Goal: Information Seeking & Learning: Compare options

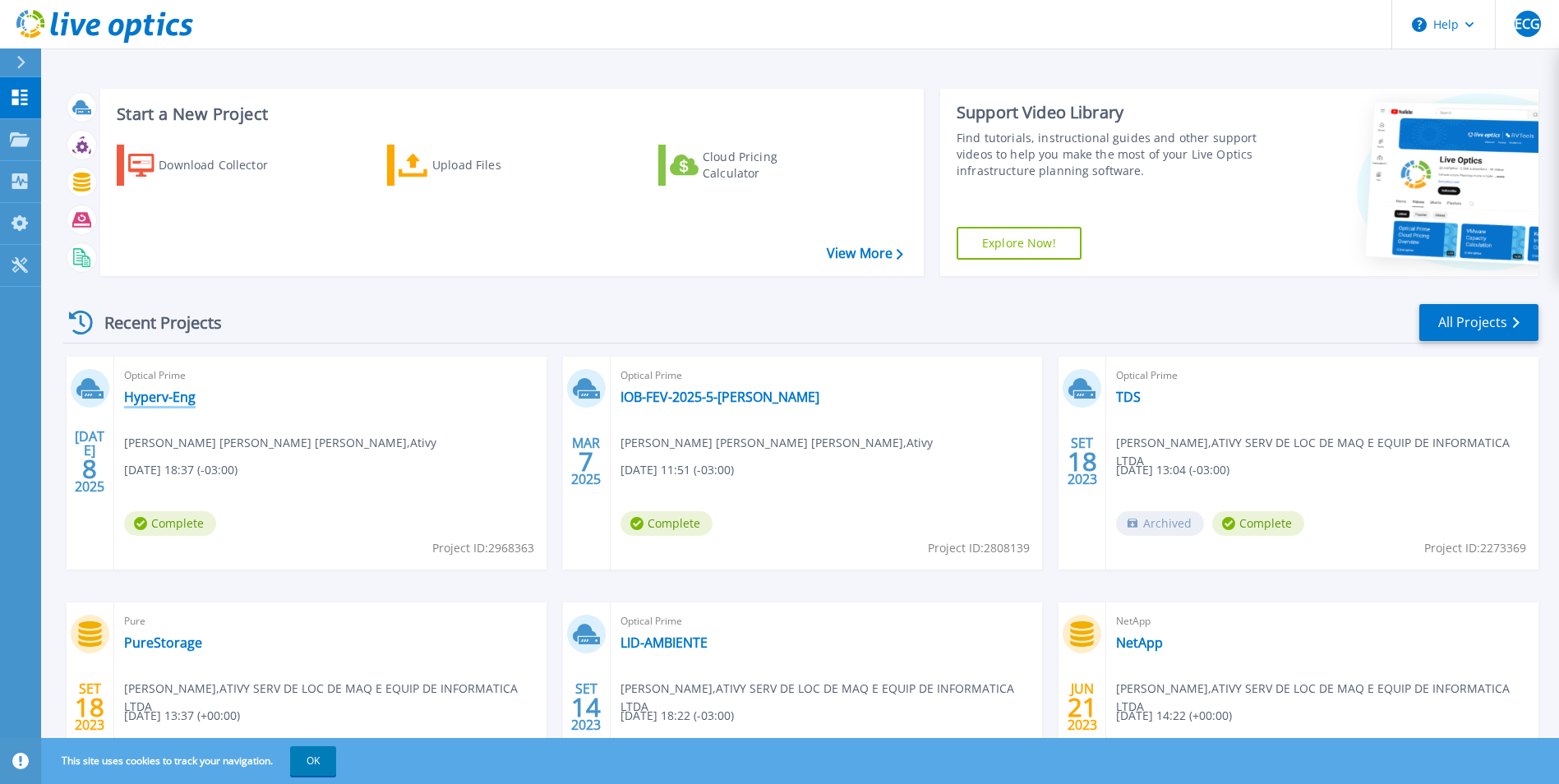
click at [143, 392] on link "Hyperv-Eng" at bounding box center [159, 397] width 71 height 16
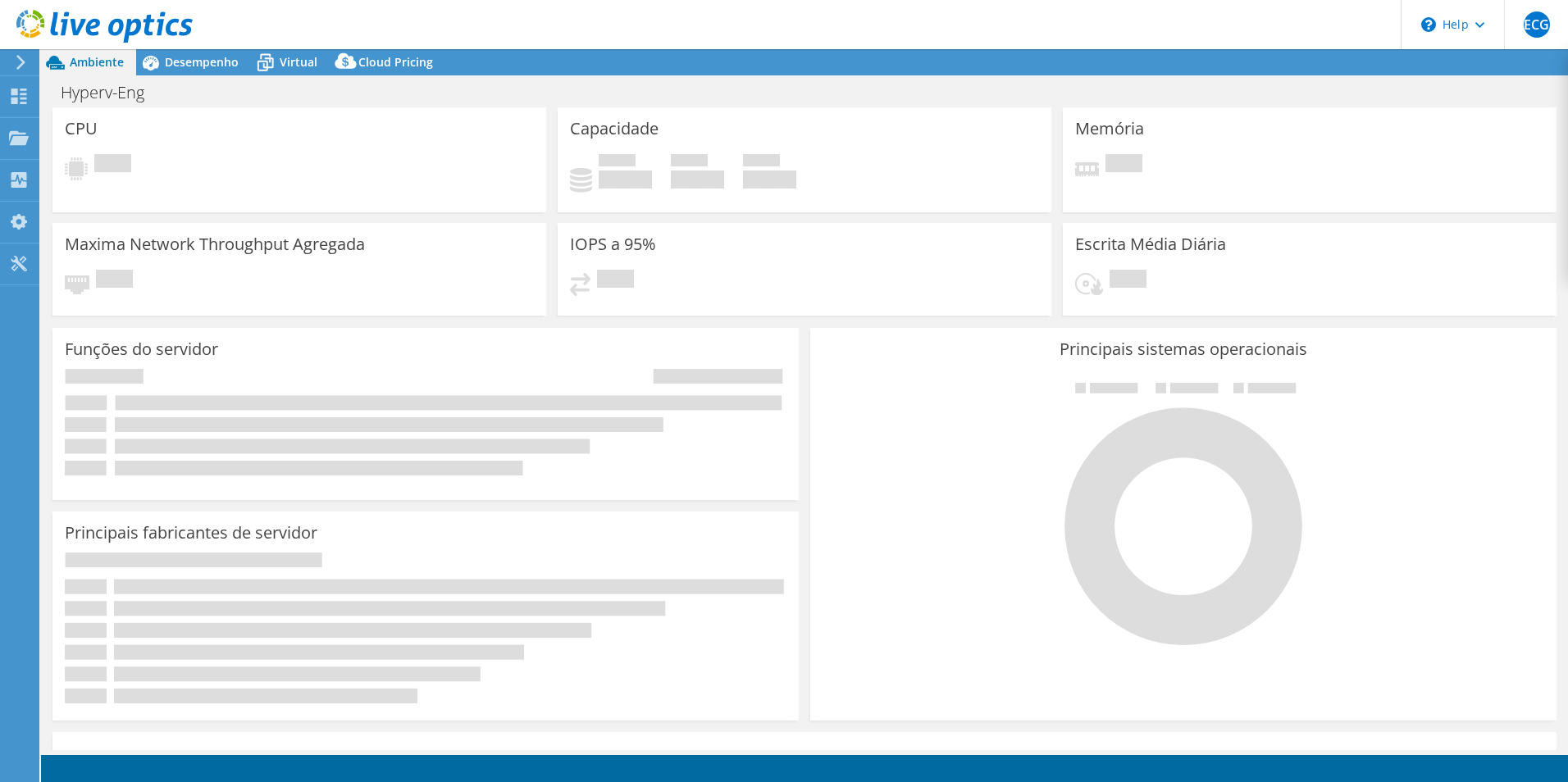
select select "USD"
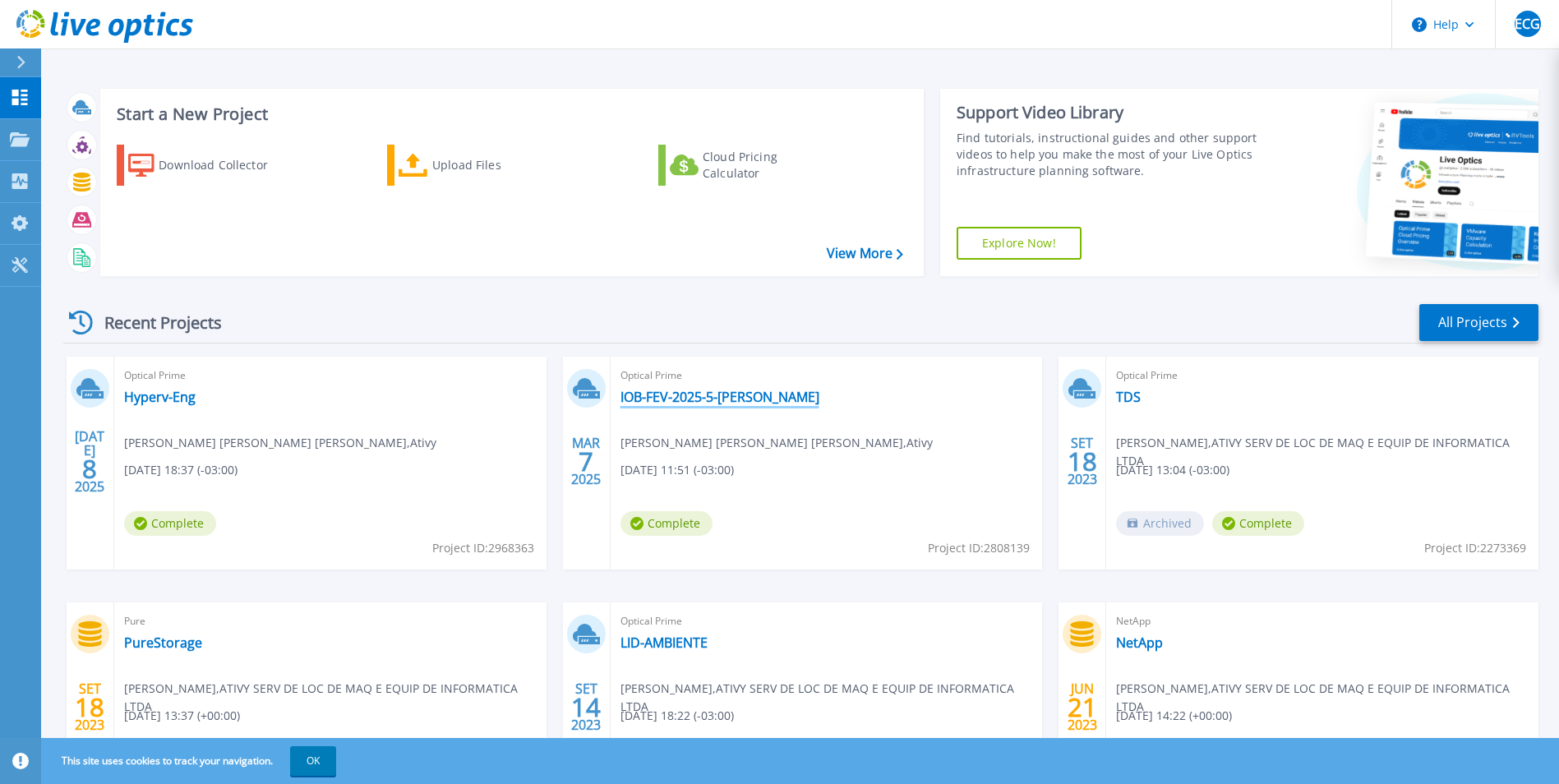
click at [680, 401] on link "IOB-FEV-2025-5-[PERSON_NAME]" at bounding box center [719, 397] width 199 height 16
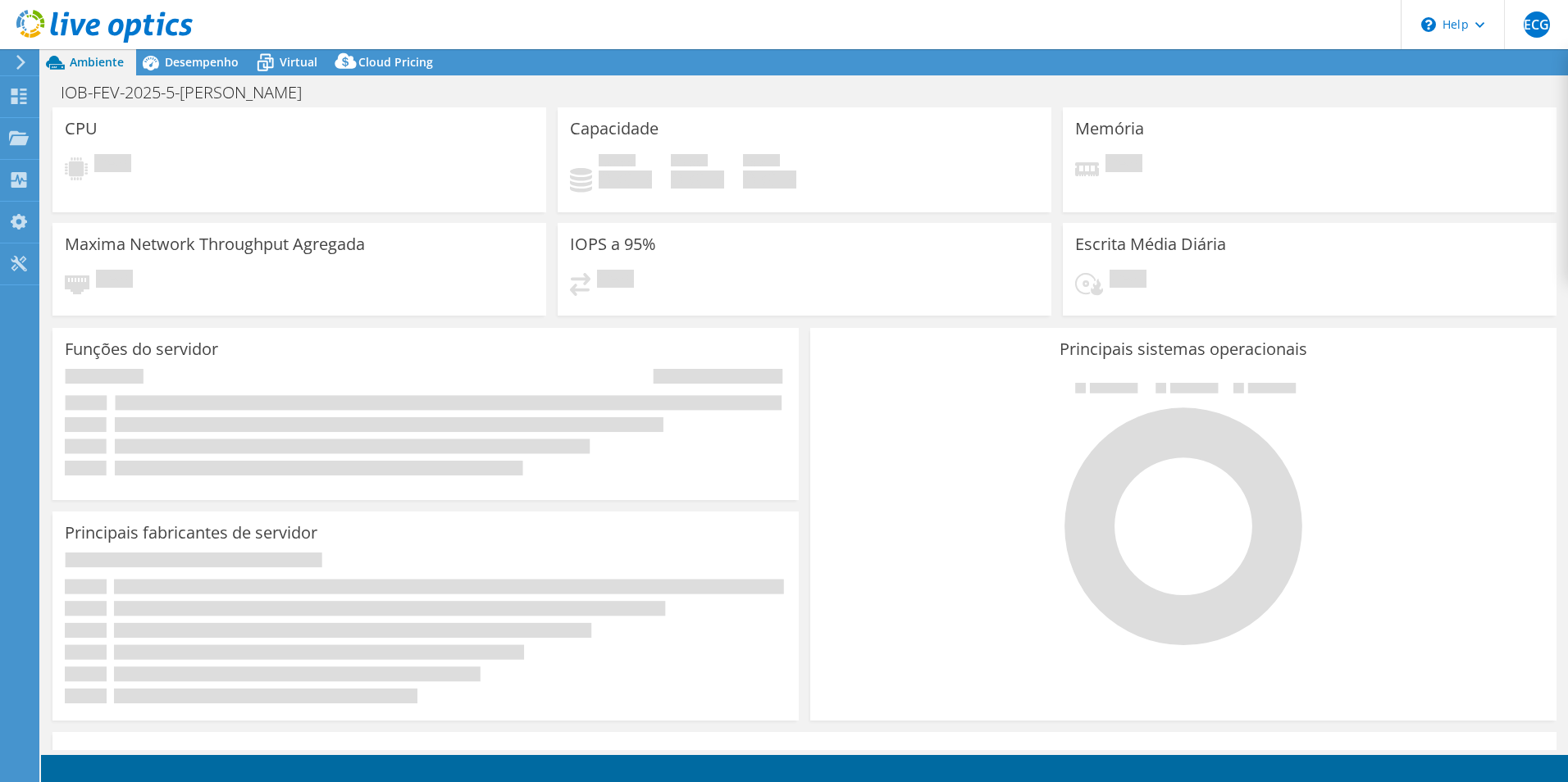
select select "SouthAmerica"
select select "USD"
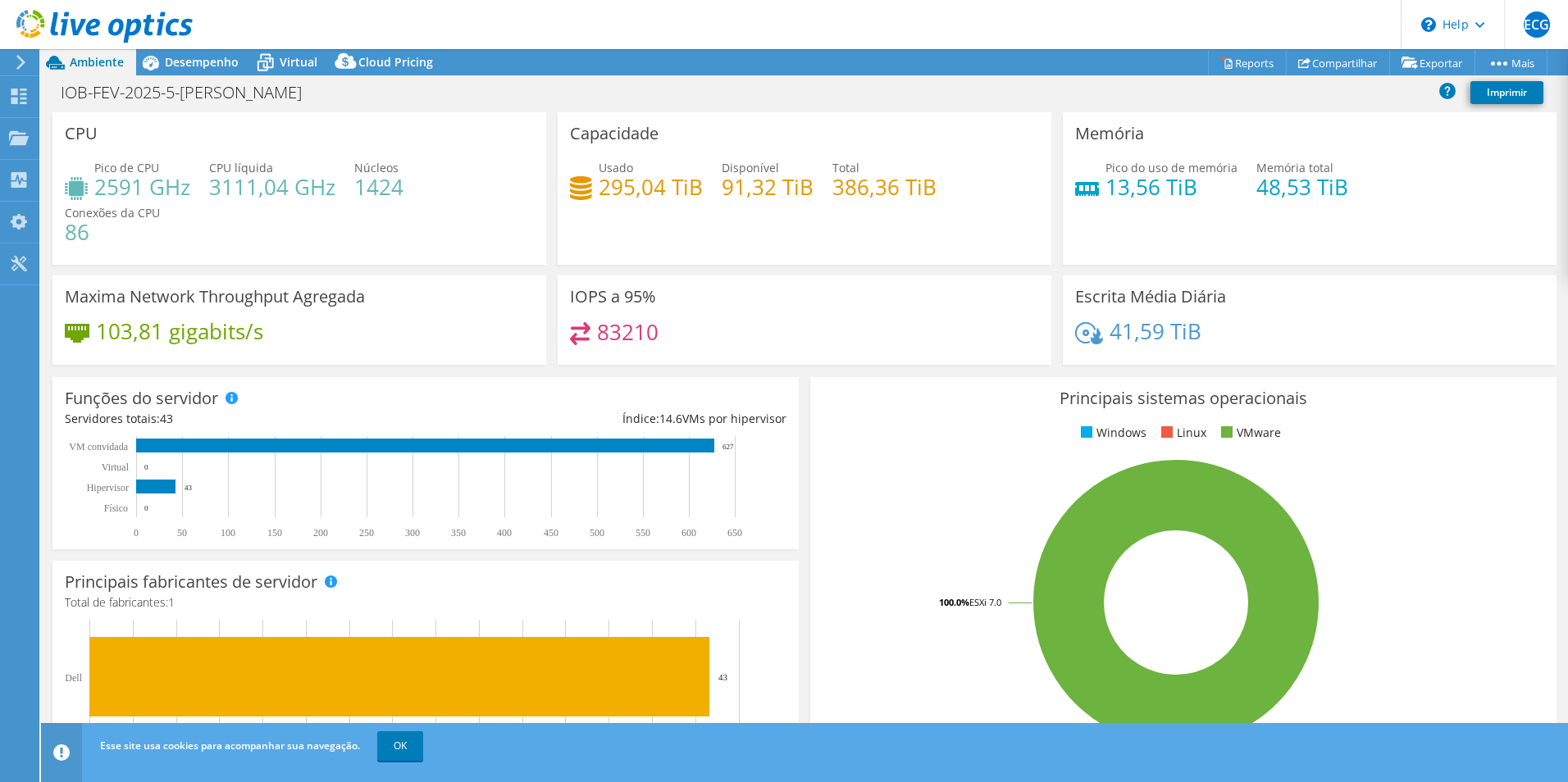
click at [369, 47] on header "ECG Usuário Final [PERSON_NAME] [PERSON_NAME][EMAIL_ADDRESS][DOMAIN_NAME] ATIVY…" at bounding box center [784, 24] width 1568 height 49
click at [370, 55] on span "Cloud Pricing" at bounding box center [395, 61] width 75 height 15
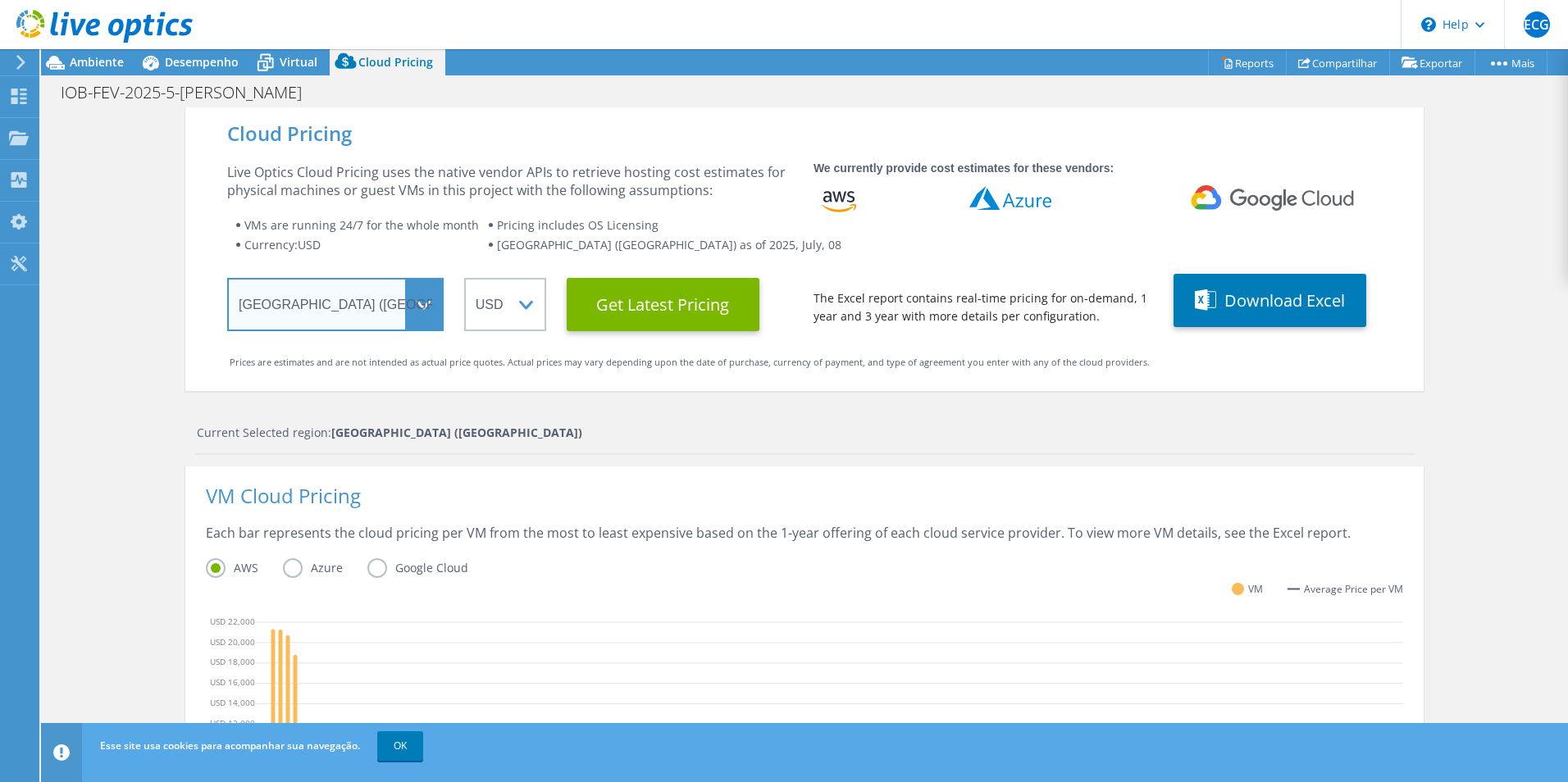
click at [381, 305] on select "Select a Region [GEOGRAPHIC_DATA] ([GEOGRAPHIC_DATA]) [GEOGRAPHIC_DATA] ([GEOGR…" at bounding box center [335, 304] width 216 height 53
click at [690, 483] on div "VM Cloud Pricing Each bar represents the cloud pricing per VM from the most to …" at bounding box center [804, 677] width 1238 height 420
click at [751, 421] on div "Cloud Pricing Live Optics Cloud Pricing uses the native vendor APIs to retrieve…" at bounding box center [804, 655] width 1238 height 1094
click at [80, 371] on div "Cloud Pricing Live Optics Cloud Pricing uses the native vendor APIs to retrieve…" at bounding box center [805, 655] width 1527 height 1094
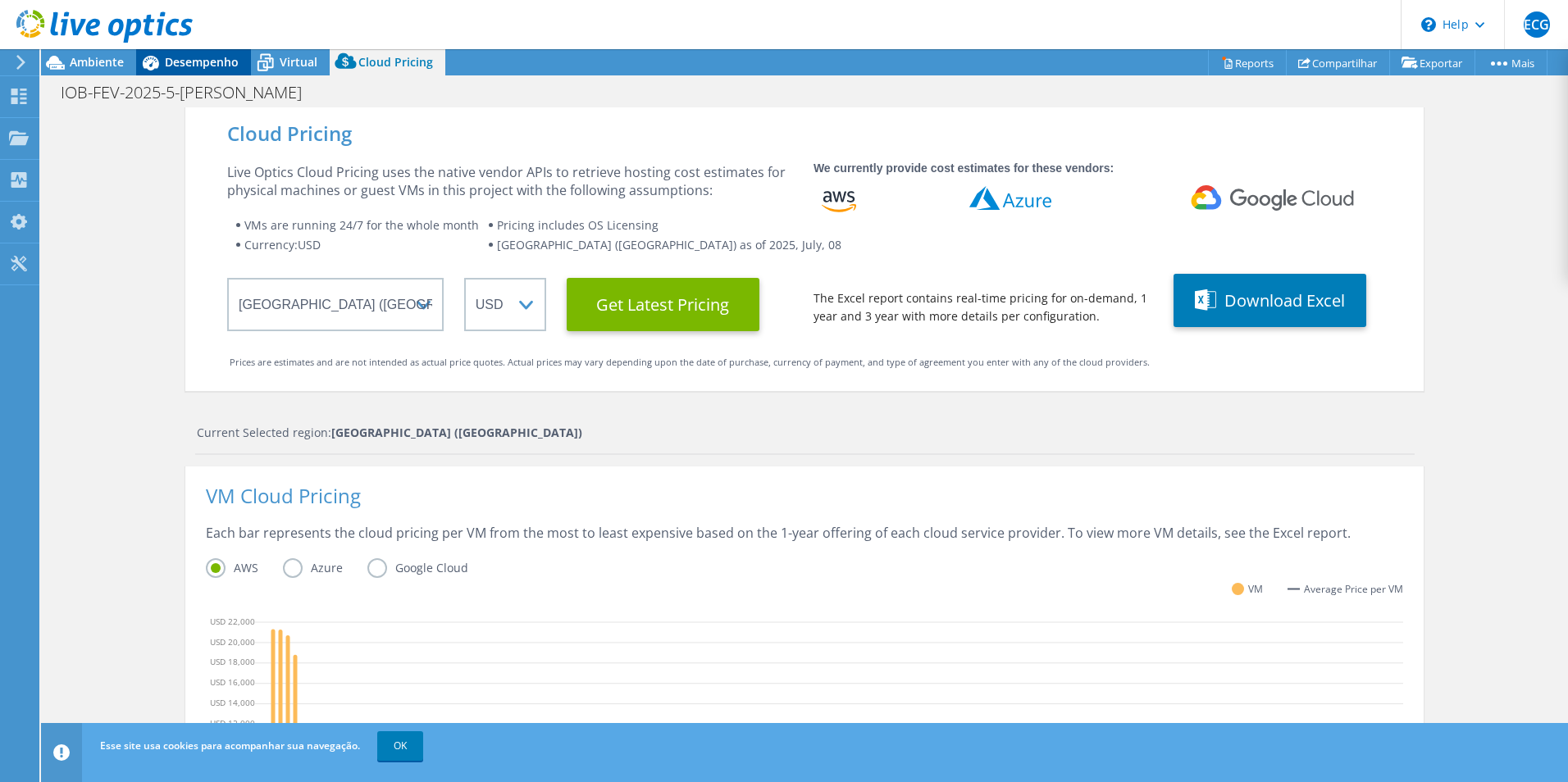
click at [210, 61] on span "Desempenho" at bounding box center [202, 61] width 74 height 15
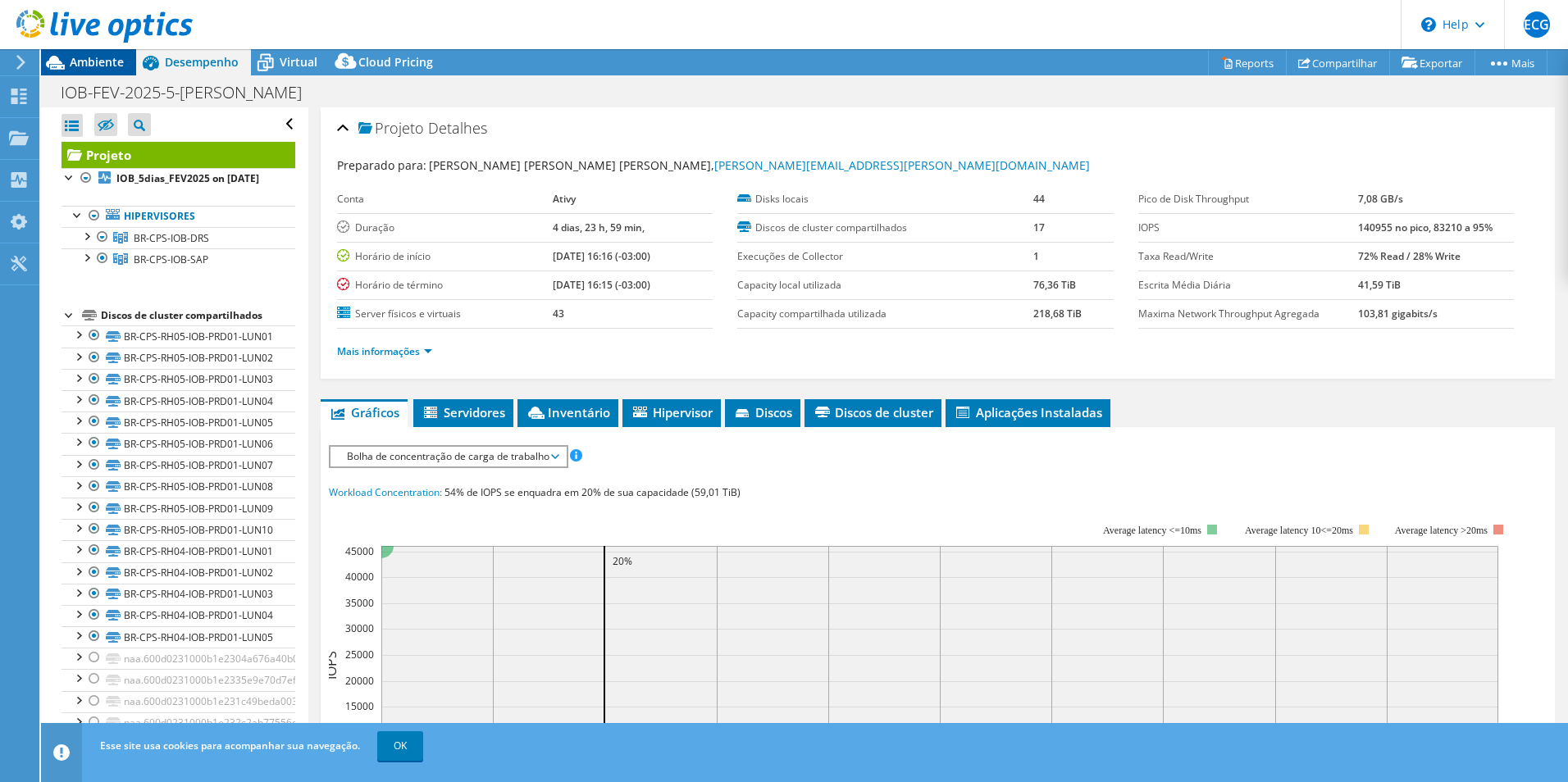
click at [122, 69] on span "Ambiente" at bounding box center [97, 61] width 54 height 15
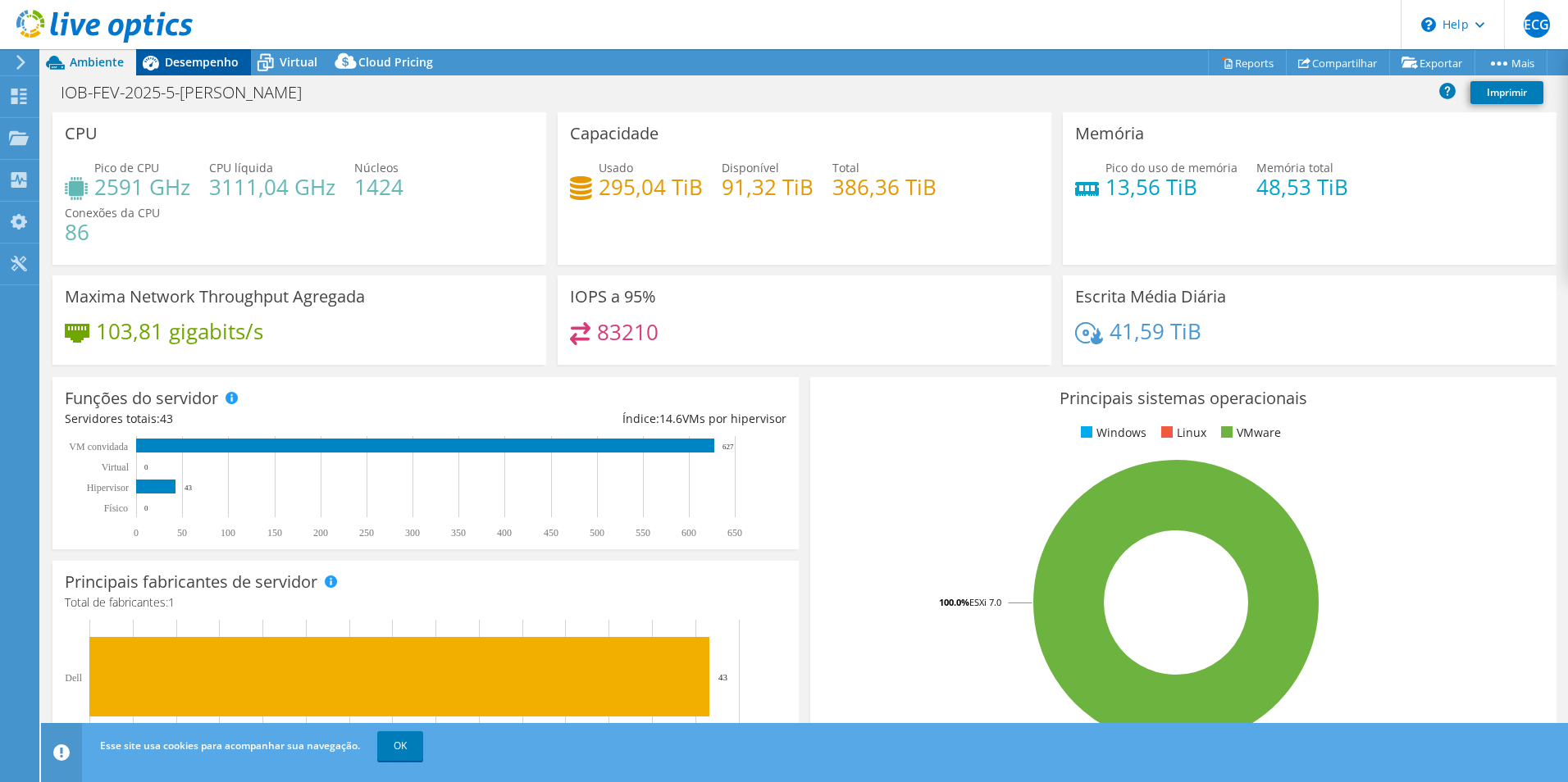
click at [233, 69] on span "Desempenho" at bounding box center [202, 61] width 74 height 15
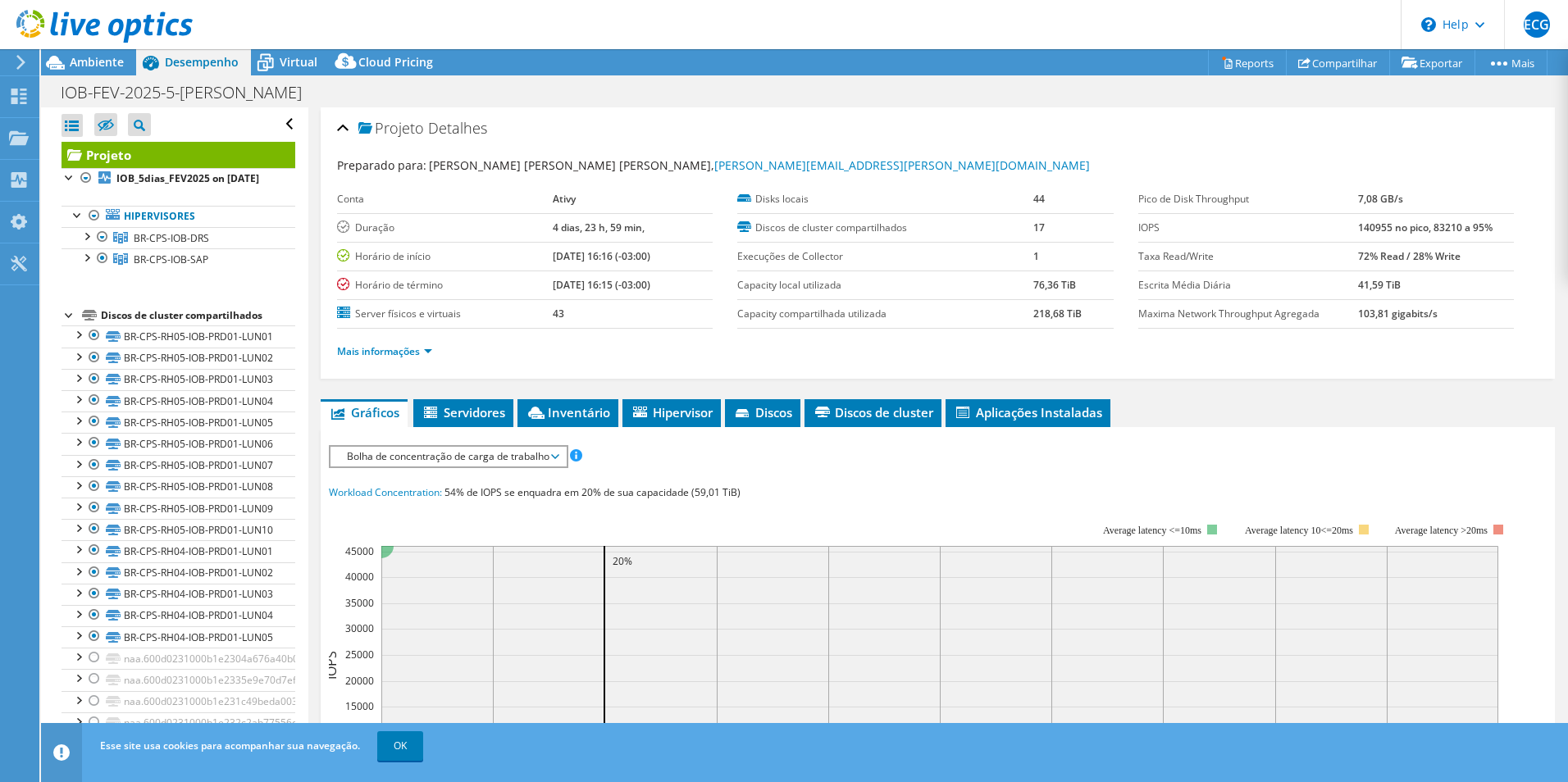
click at [1035, 427] on div "IOPS Disk Throughput Tamanho de E/S Latência Profundidade da fila Porcentagem d…" at bounding box center [938, 740] width 1218 height 625
click at [1028, 420] on li "Aplicações Instaladas" at bounding box center [1028, 413] width 165 height 28
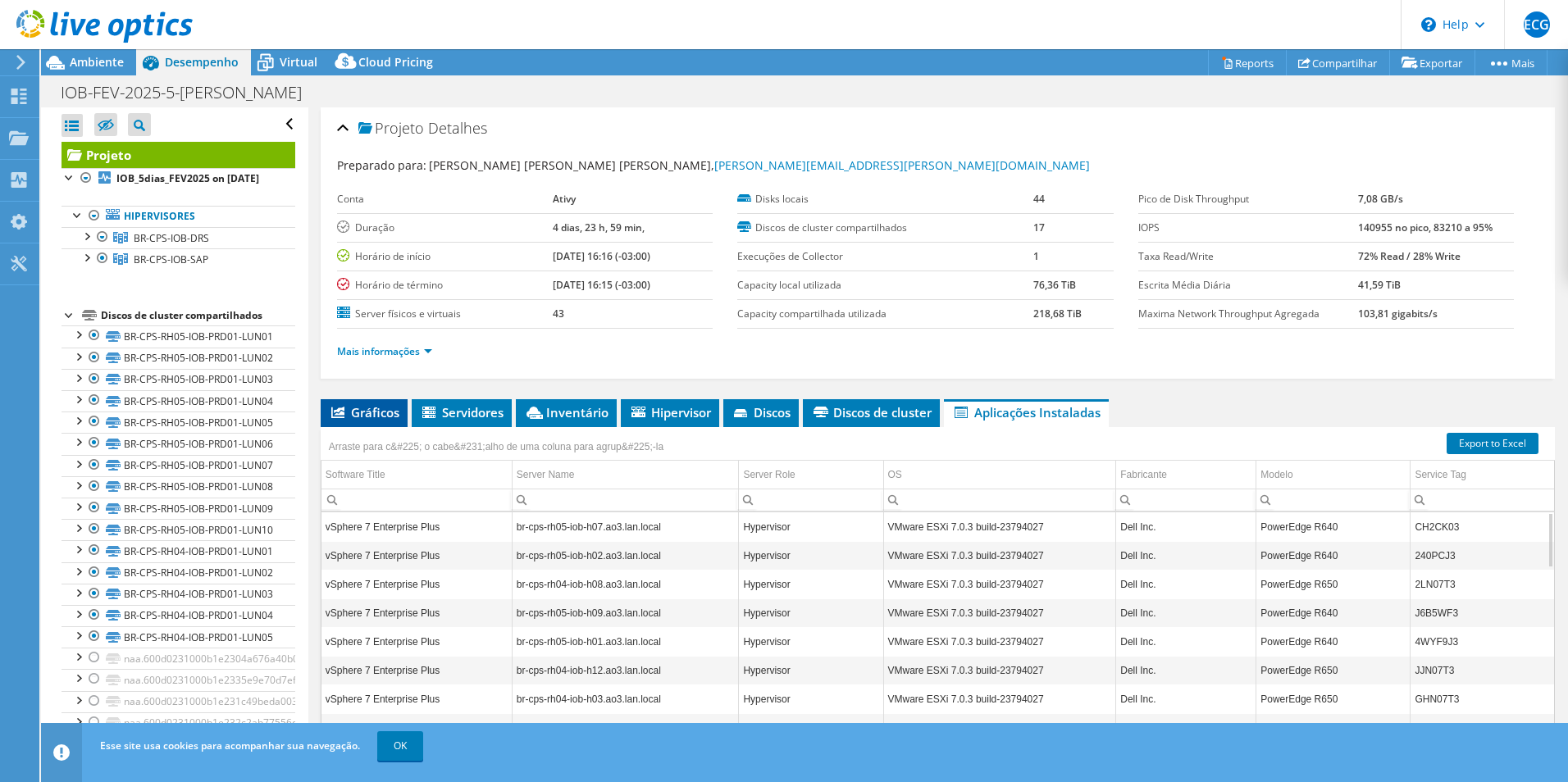
click at [392, 409] on span "Gráficos" at bounding box center [364, 412] width 71 height 16
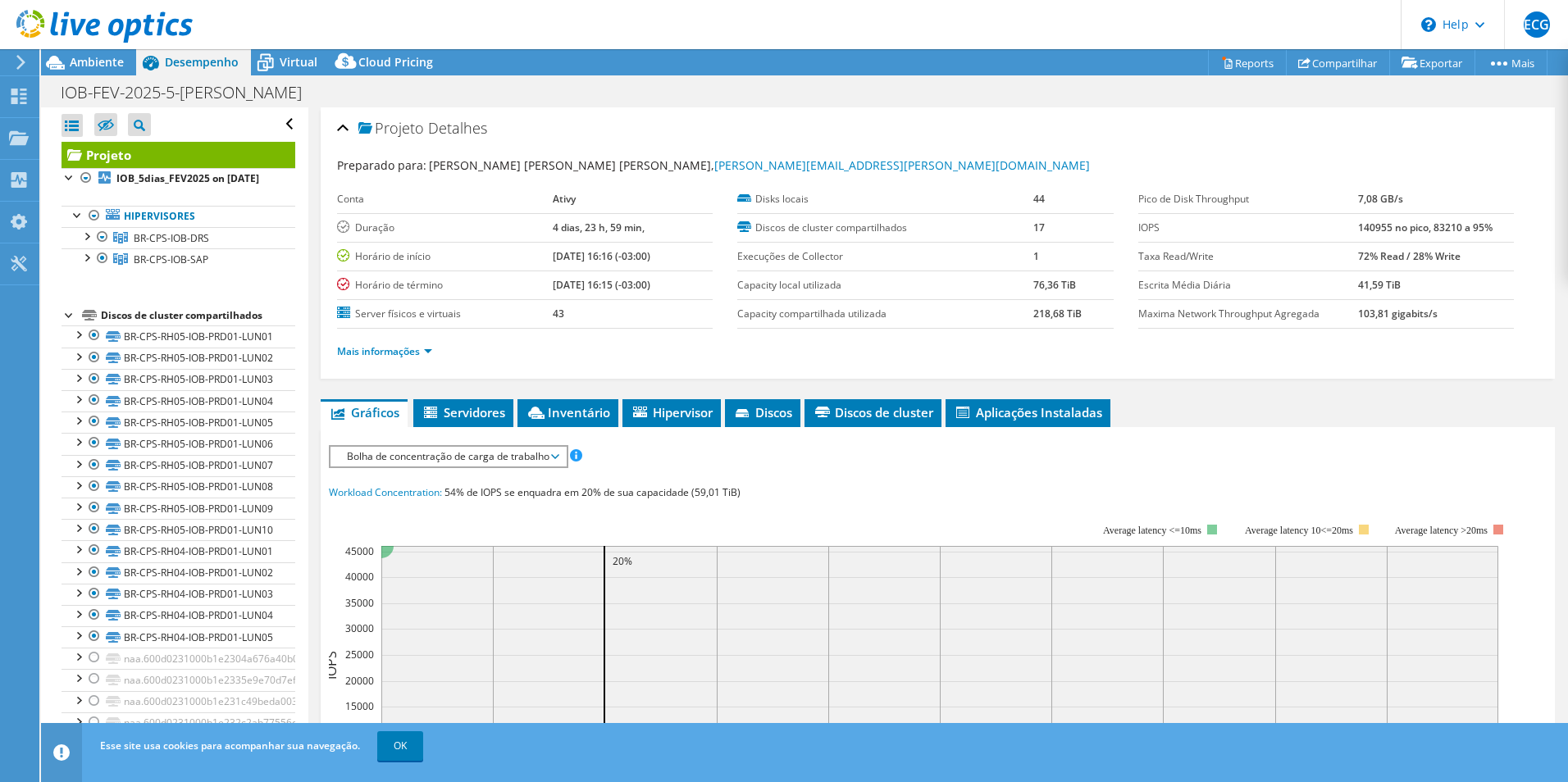
click at [397, 48] on header "ECG Usuário Final [PERSON_NAME] [PERSON_NAME][EMAIL_ADDRESS][DOMAIN_NAME] ATIVY…" at bounding box center [784, 24] width 1568 height 49
click at [396, 56] on span "Cloud Pricing" at bounding box center [395, 61] width 75 height 15
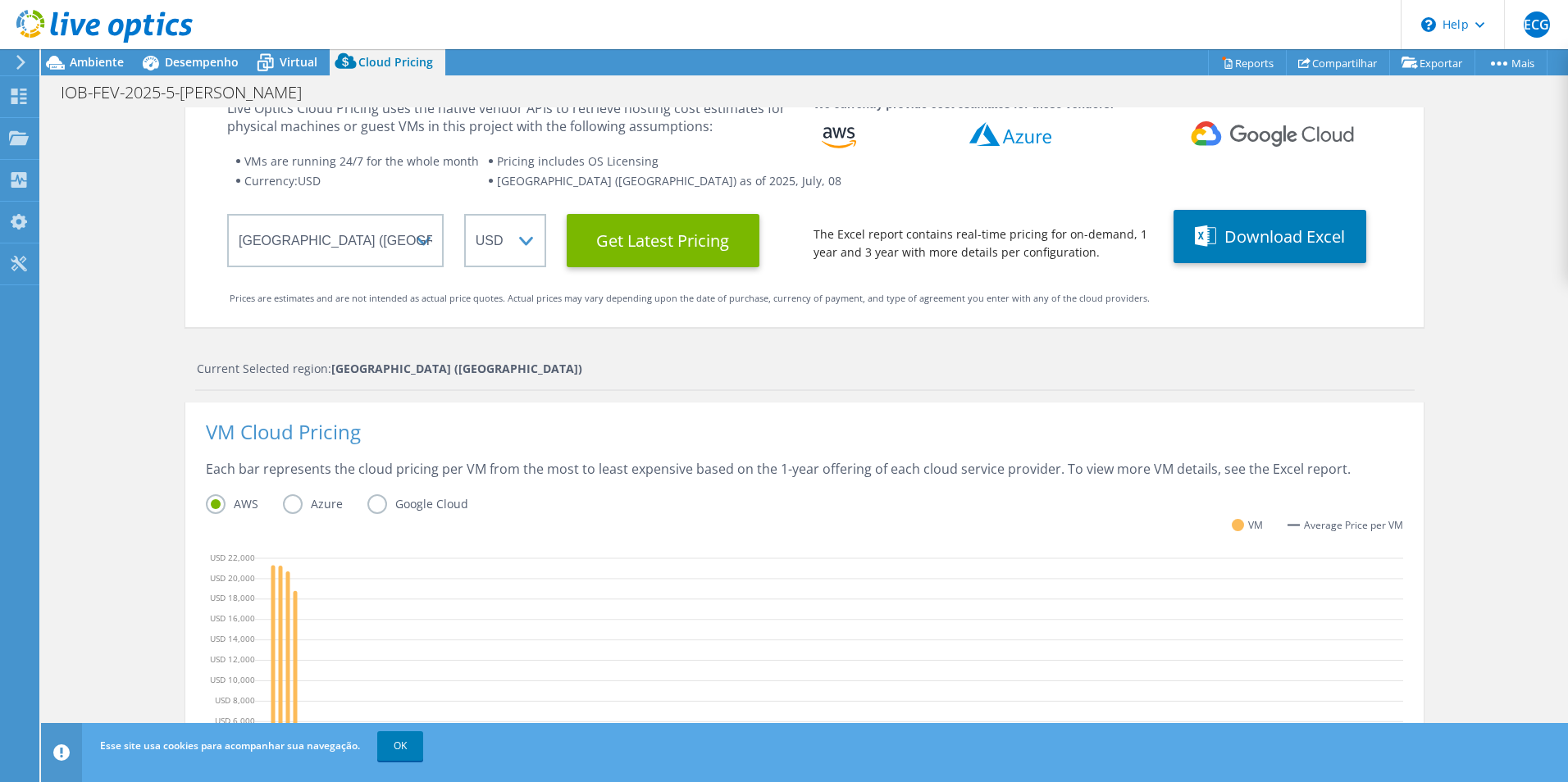
scroll to position [65, 0]
click at [317, 503] on label "Azure" at bounding box center [325, 504] width 84 height 20
click at [0, 0] on input "Azure" at bounding box center [0, 0] width 0 height 0
click at [368, 496] on label "Google Cloud" at bounding box center [430, 504] width 126 height 20
click at [0, 0] on input "Google Cloud" at bounding box center [0, 0] width 0 height 0
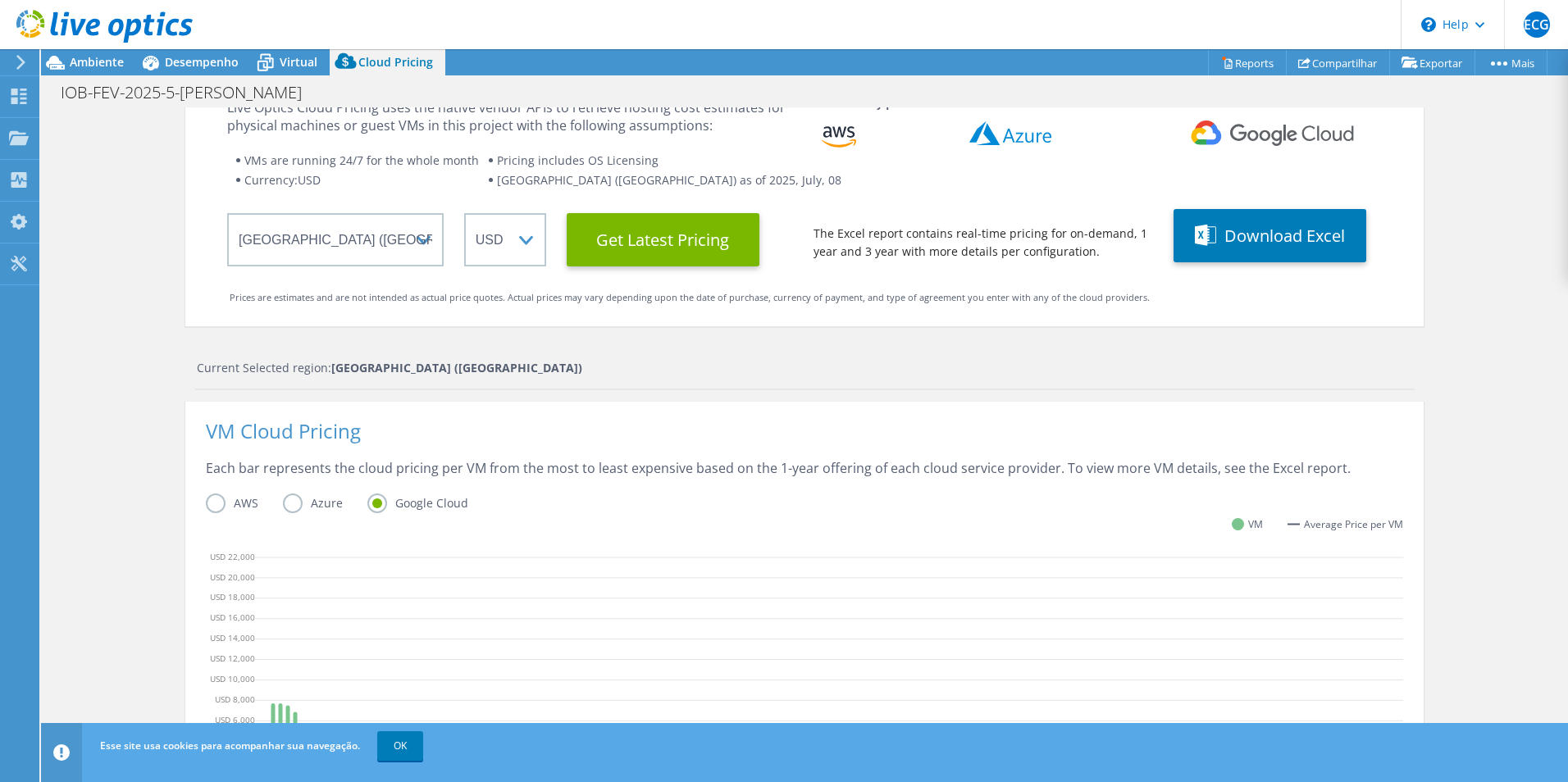
click at [207, 496] on label "AWS" at bounding box center [244, 504] width 77 height 20
click at [0, 0] on input "AWS" at bounding box center [0, 0] width 0 height 0
click at [473, 241] on select "ARS AUD BRL CAD CHF CLP CNY DKK EUR GBP HKD HUF INR JPY MXN MYR NOK NZD PEN SEK…" at bounding box center [505, 239] width 82 height 53
click at [712, 444] on div "VM Cloud Pricing" at bounding box center [804, 440] width 1197 height 37
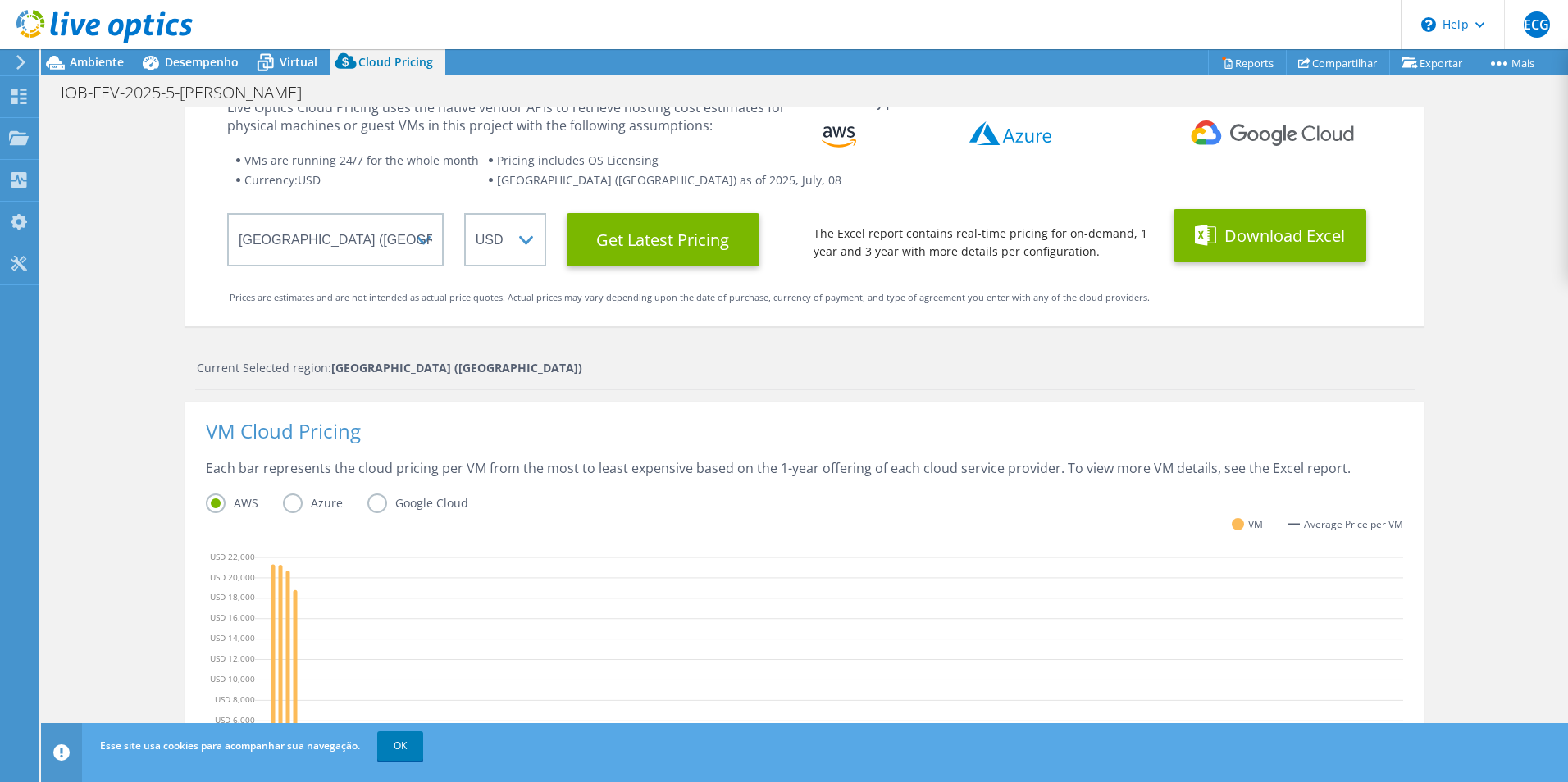
click at [1282, 235] on button "Download Excel" at bounding box center [1270, 235] width 193 height 53
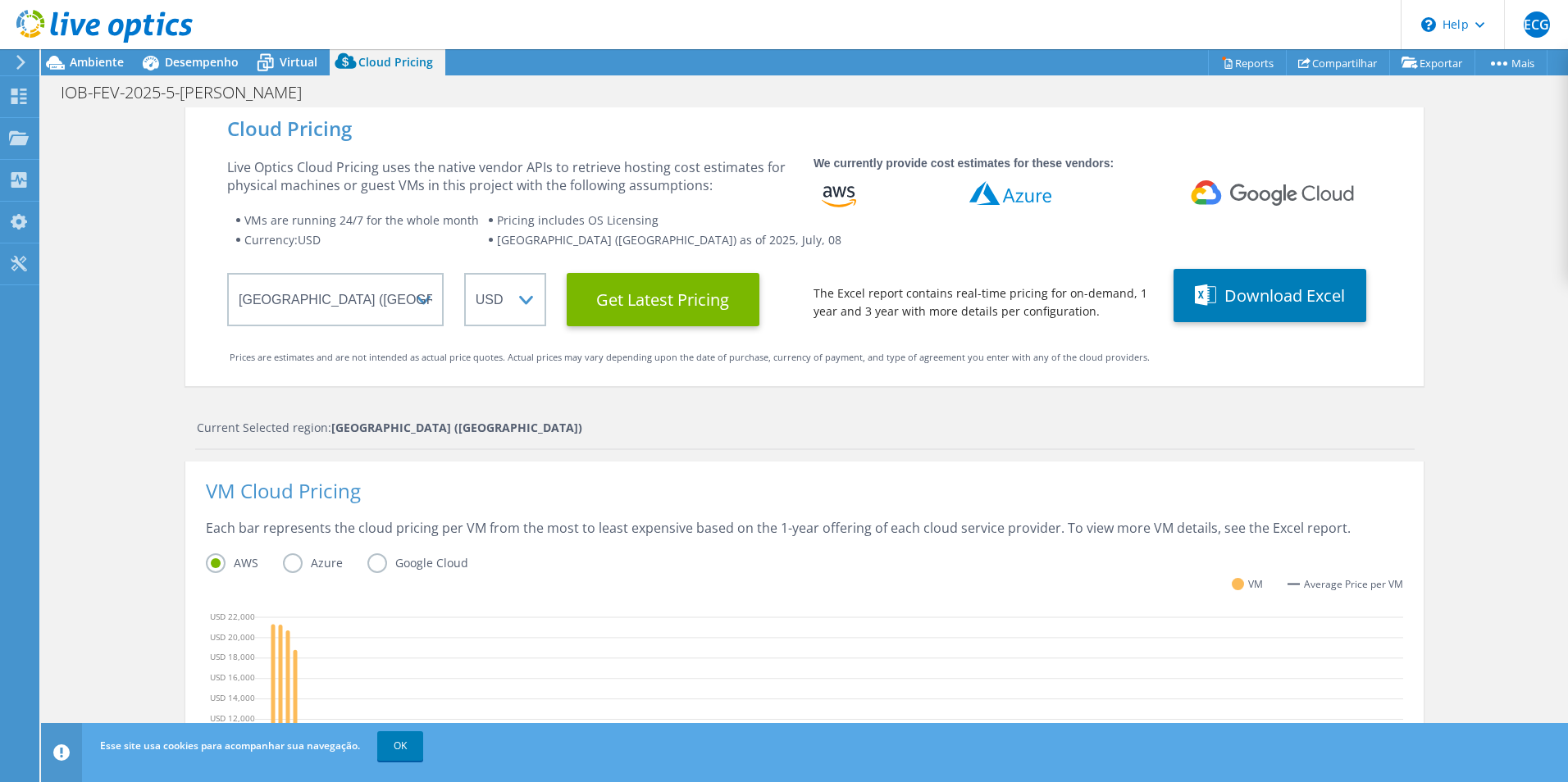
scroll to position [0, 0]
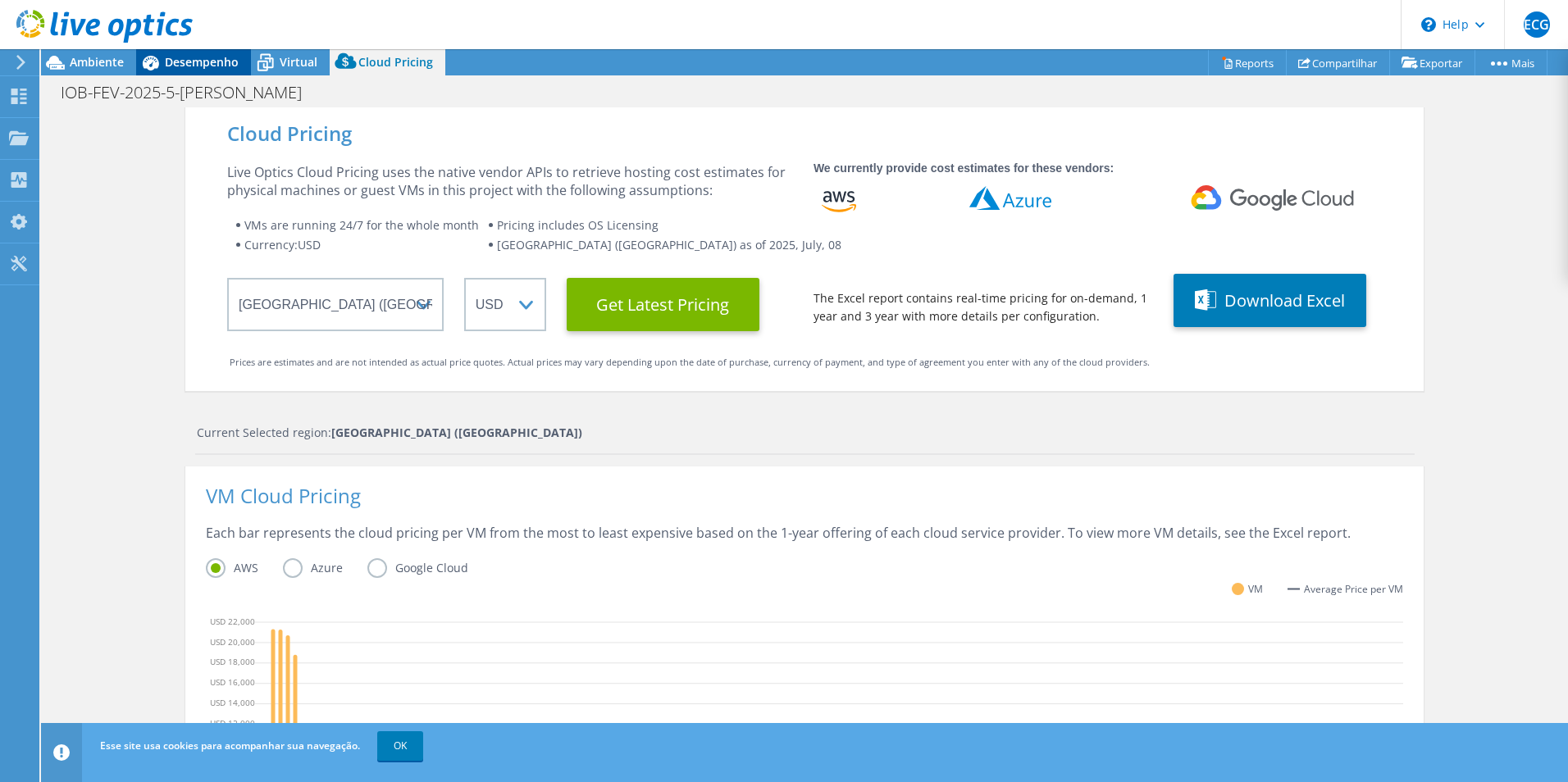
click at [186, 56] on span "Desempenho" at bounding box center [202, 61] width 74 height 15
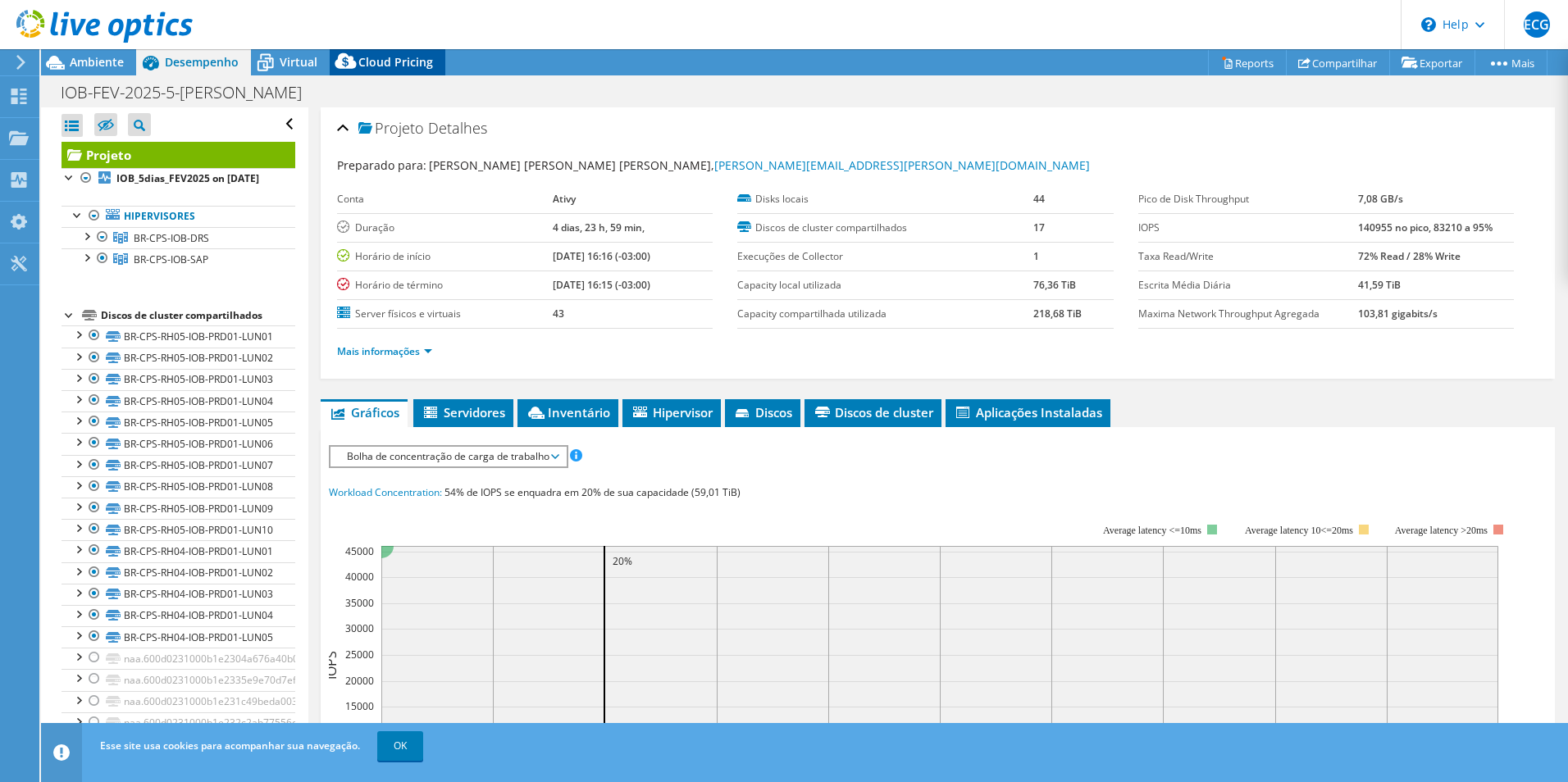
click at [410, 68] on span "Cloud Pricing" at bounding box center [395, 61] width 75 height 15
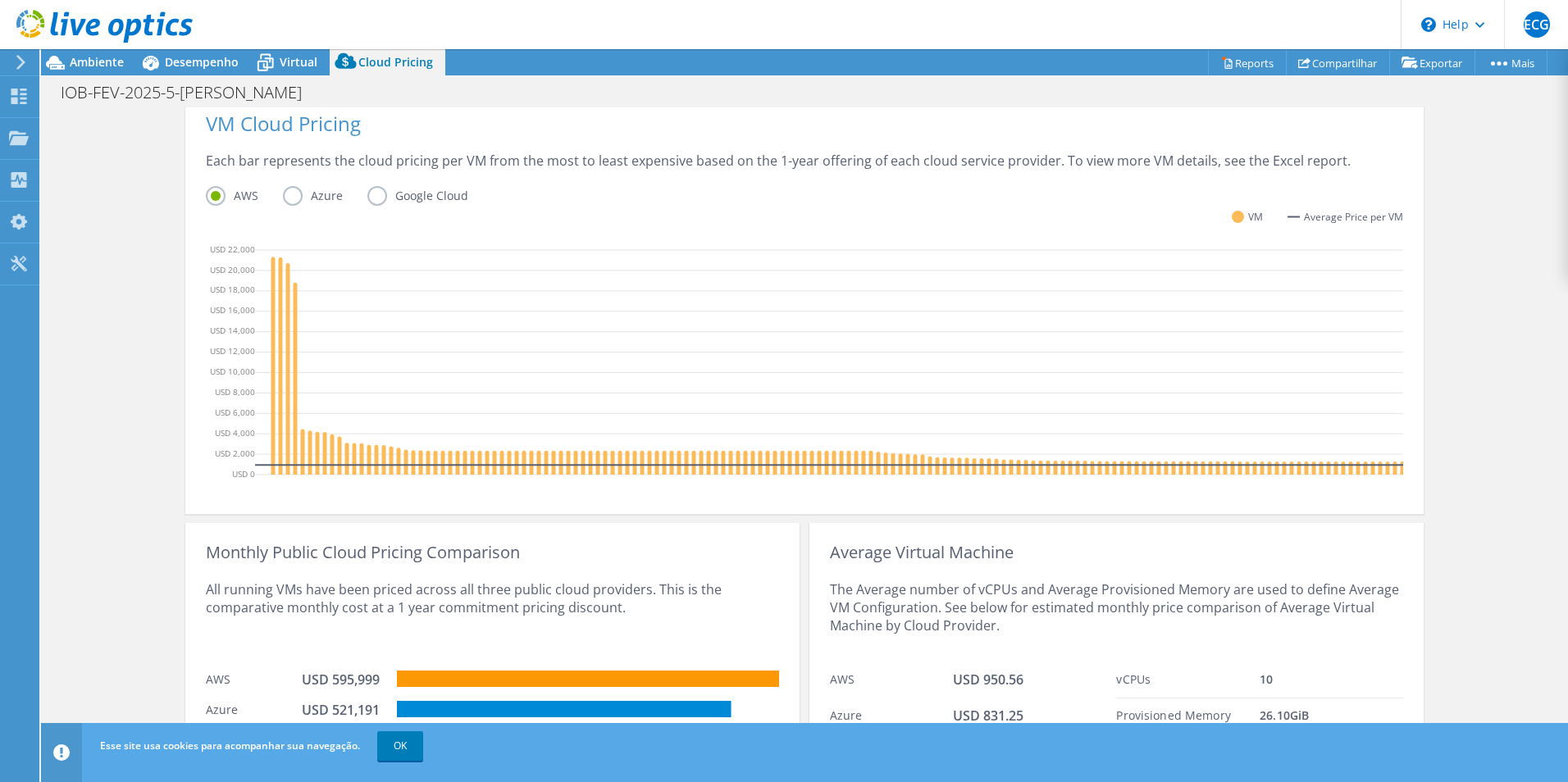
scroll to position [464, 0]
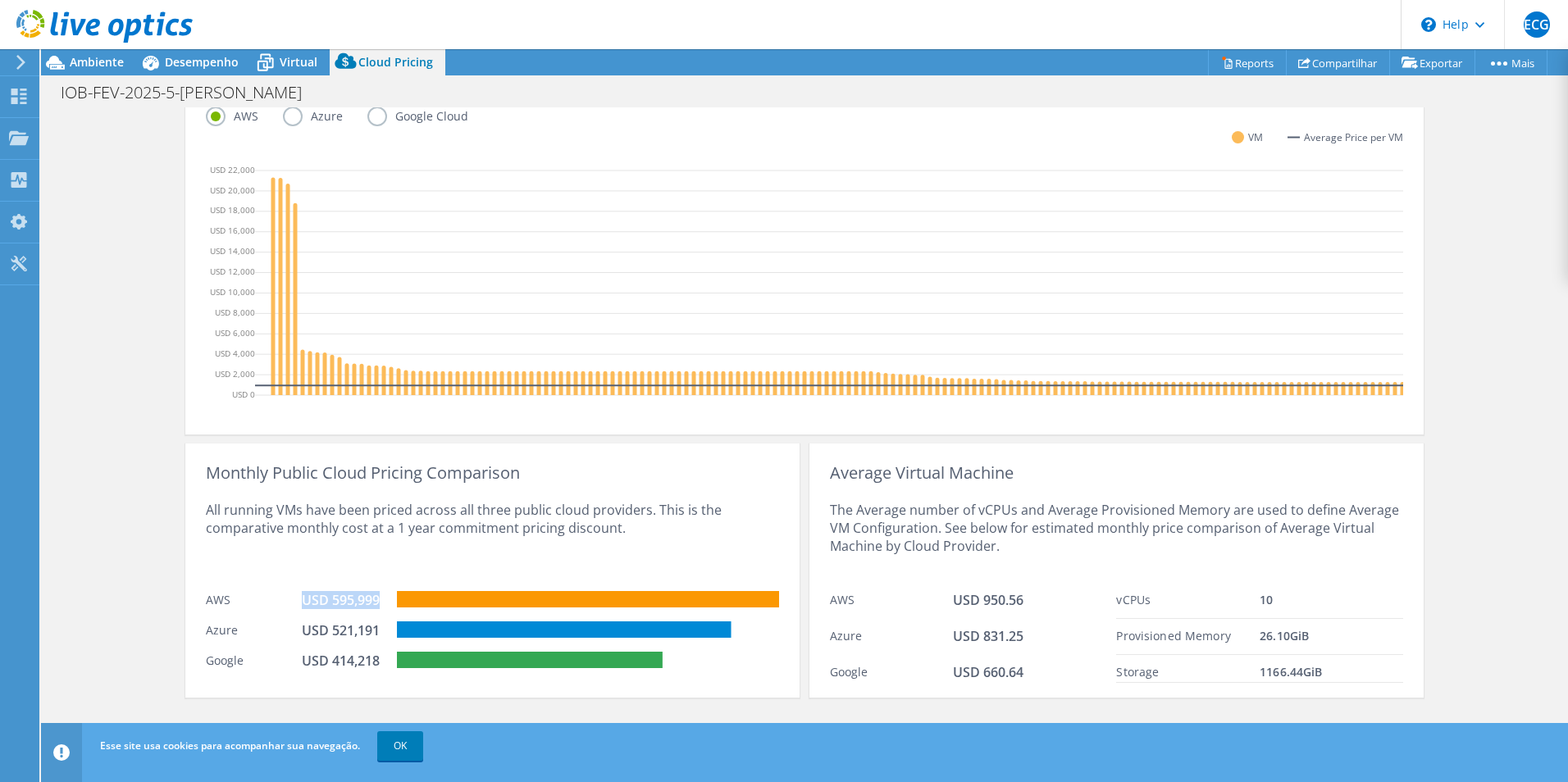
drag, startPoint x: 280, startPoint y: 602, endPoint x: 383, endPoint y: 604, distance: 103.0
click at [383, 604] on div "AWS USD 595,999" at bounding box center [492, 598] width 573 height 31
drag, startPoint x: 383, startPoint y: 604, endPoint x: 383, endPoint y: 619, distance: 15.0
click at [383, 619] on div "Azure USD 521,191" at bounding box center [492, 628] width 573 height 31
drag, startPoint x: 383, startPoint y: 619, endPoint x: 370, endPoint y: 675, distance: 57.5
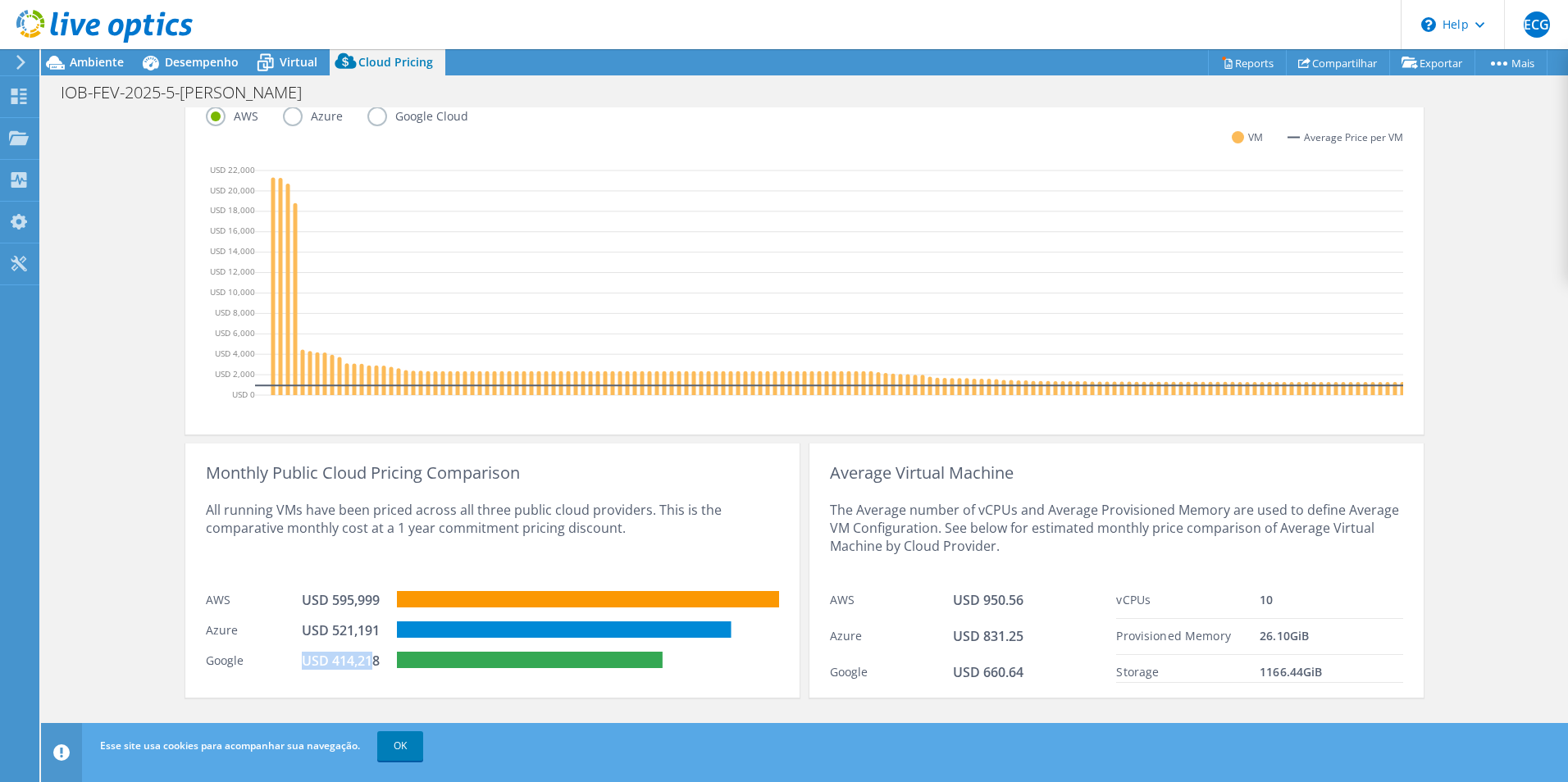
click at [370, 675] on div "Monthly Public Cloud Pricing Comparison All running VMs have been priced across…" at bounding box center [492, 570] width 614 height 254
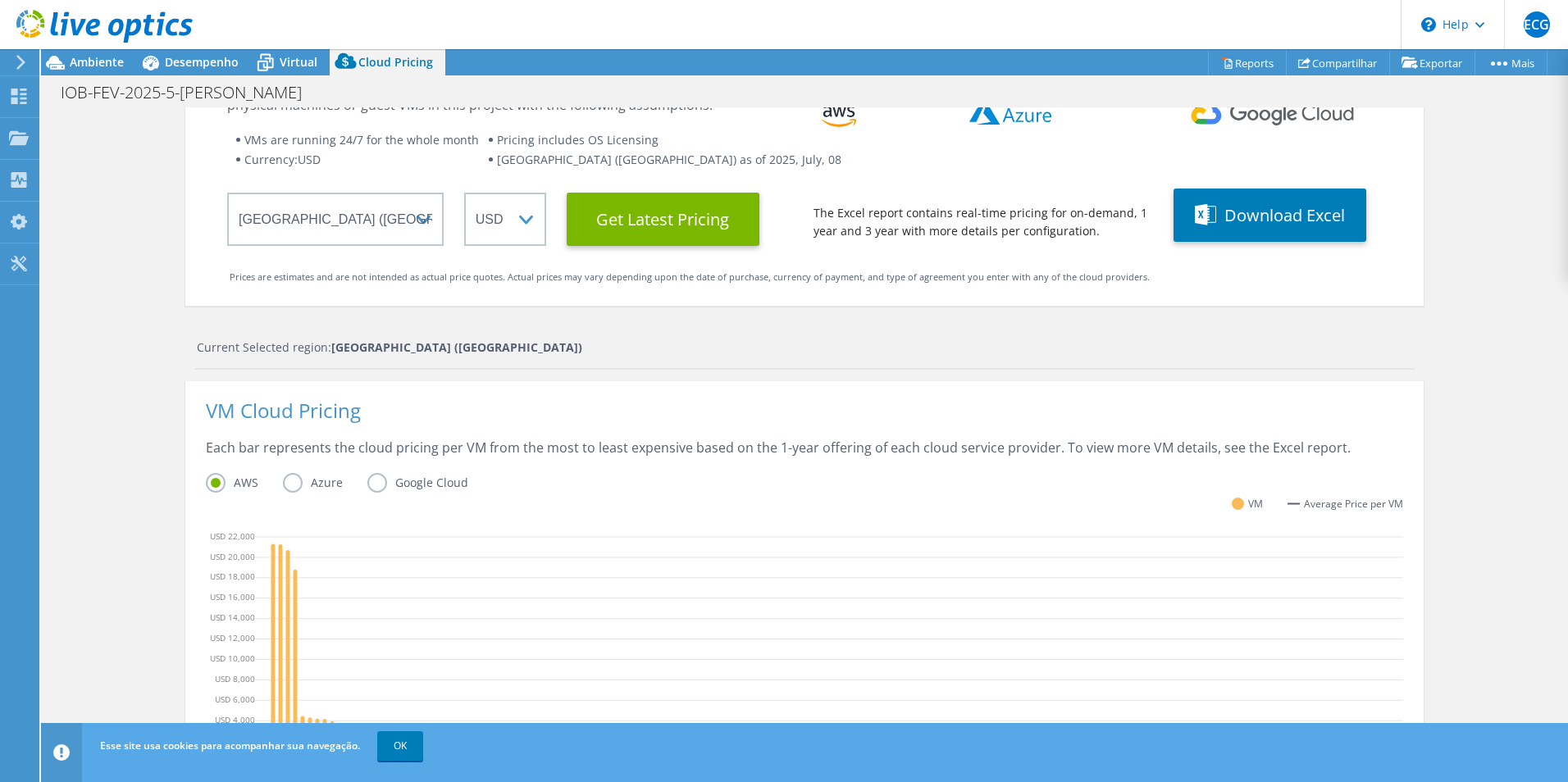
scroll to position [0, 0]
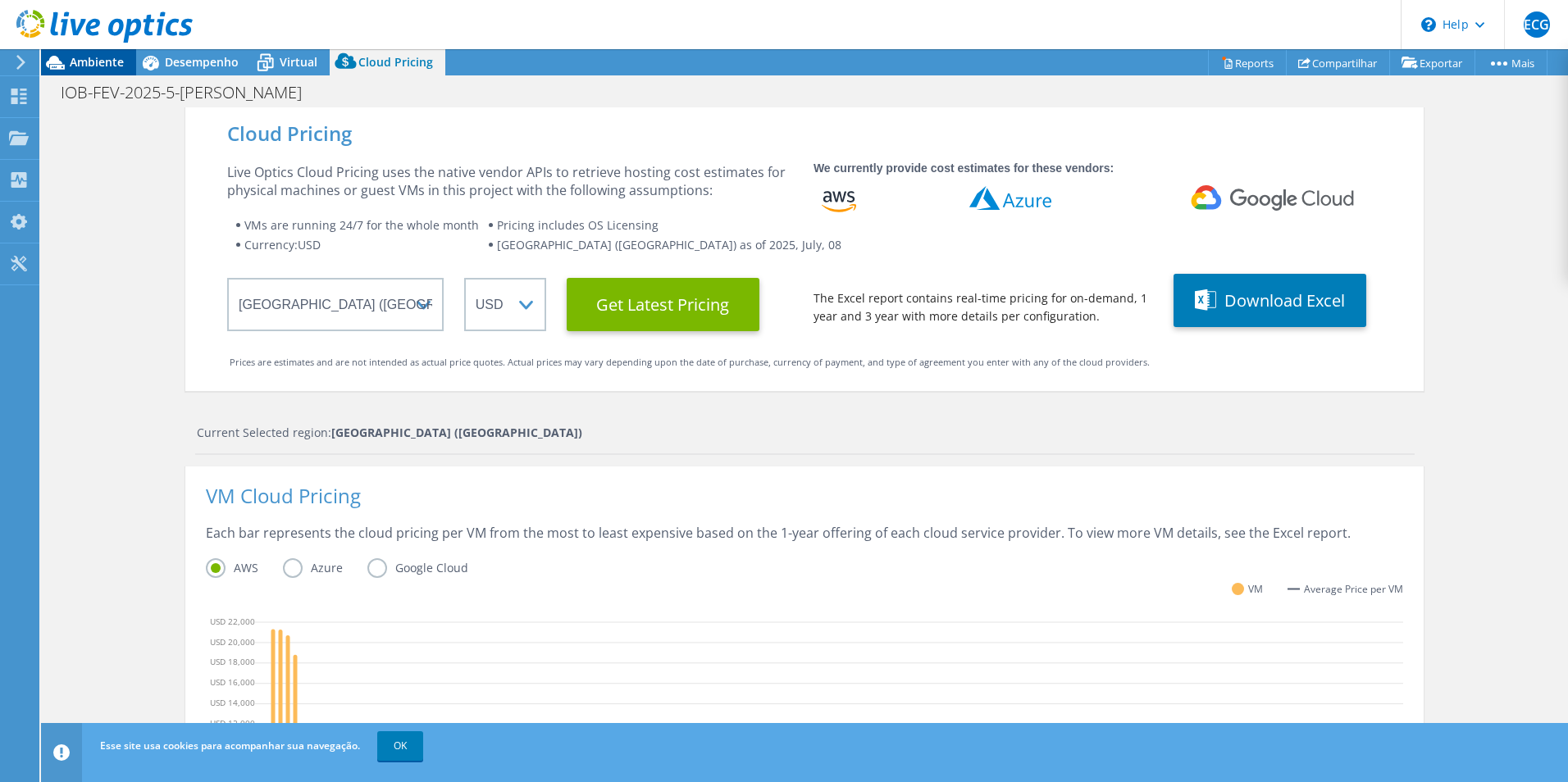
click at [109, 64] on span "Ambiente" at bounding box center [97, 61] width 54 height 15
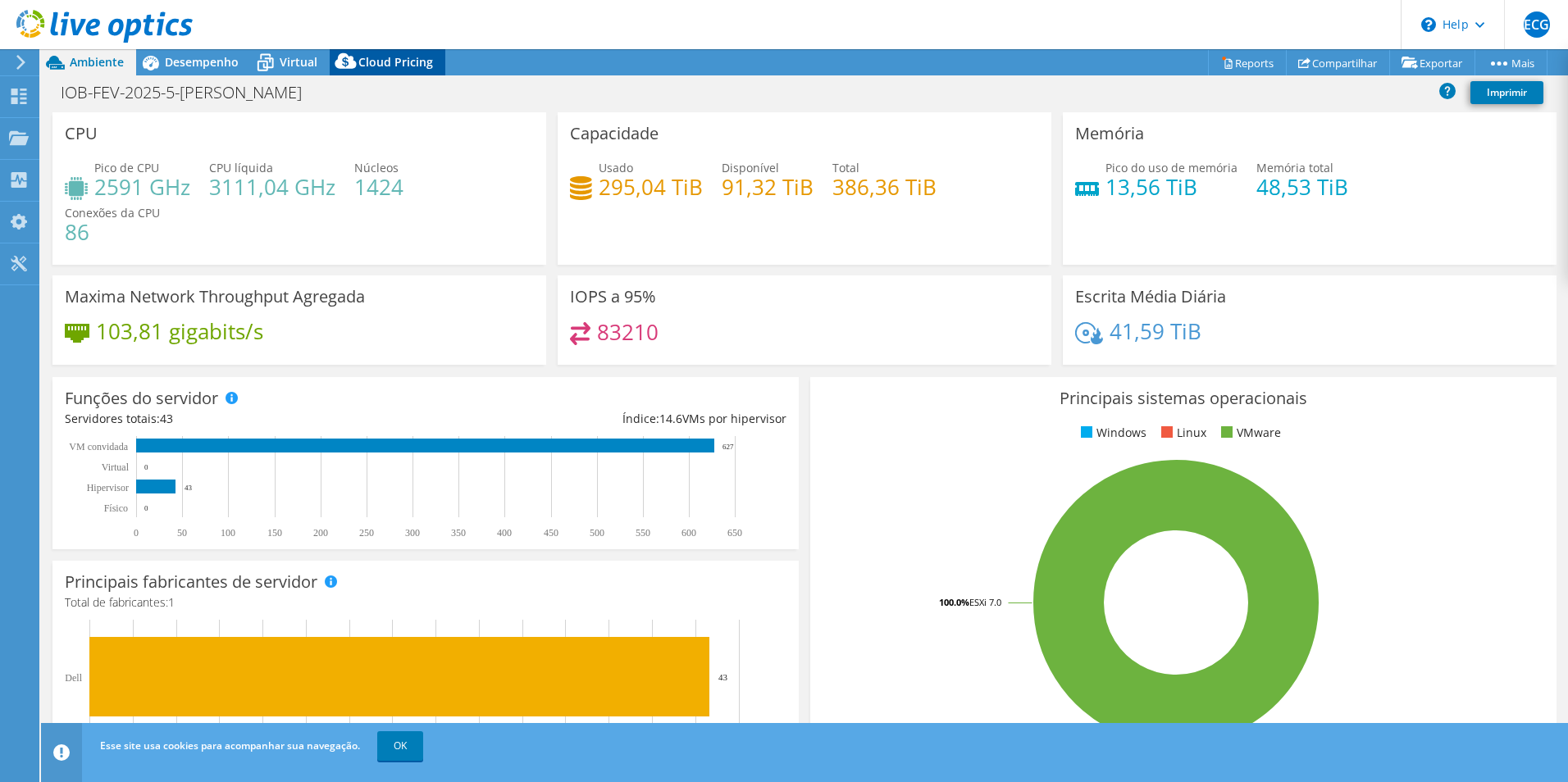
click at [361, 49] on icon at bounding box center [346, 65] width 33 height 33
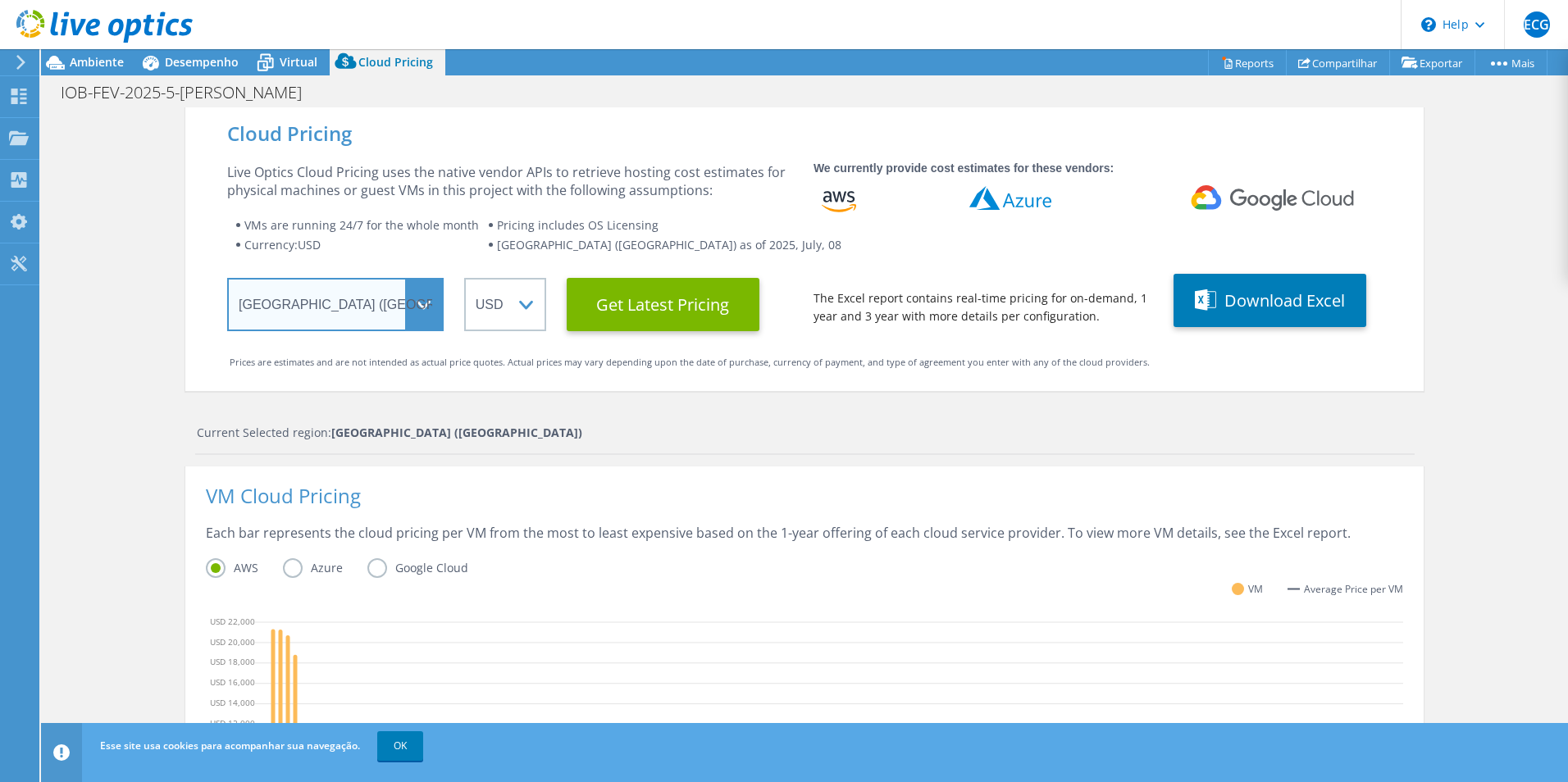
click at [334, 284] on select "Select a Region [GEOGRAPHIC_DATA] ([GEOGRAPHIC_DATA]) [GEOGRAPHIC_DATA] ([GEOGR…" at bounding box center [335, 304] width 216 height 53
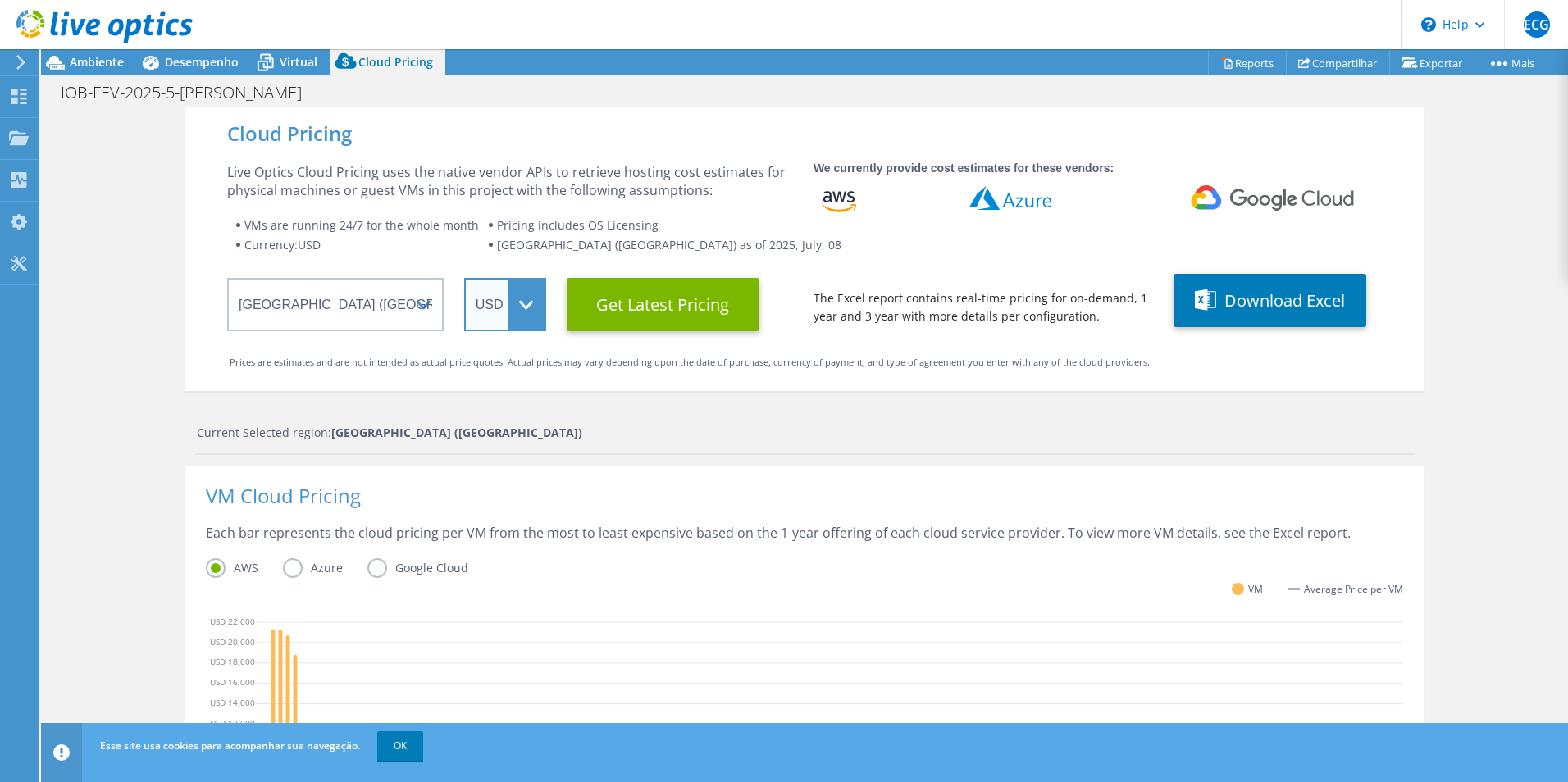
click at [508, 306] on select "ARS AUD BRL CAD CHF CLP CNY DKK EUR GBP HKD HUF INR JPY MXN MYR NOK NZD PEN SEK…" at bounding box center [505, 304] width 82 height 53
click at [1037, 399] on div "Cloud Pricing Live Optics Cloud Pricing uses the native vendor APIs to retrieve…" at bounding box center [804, 655] width 1238 height 1094
